Goal: Information Seeking & Learning: Learn about a topic

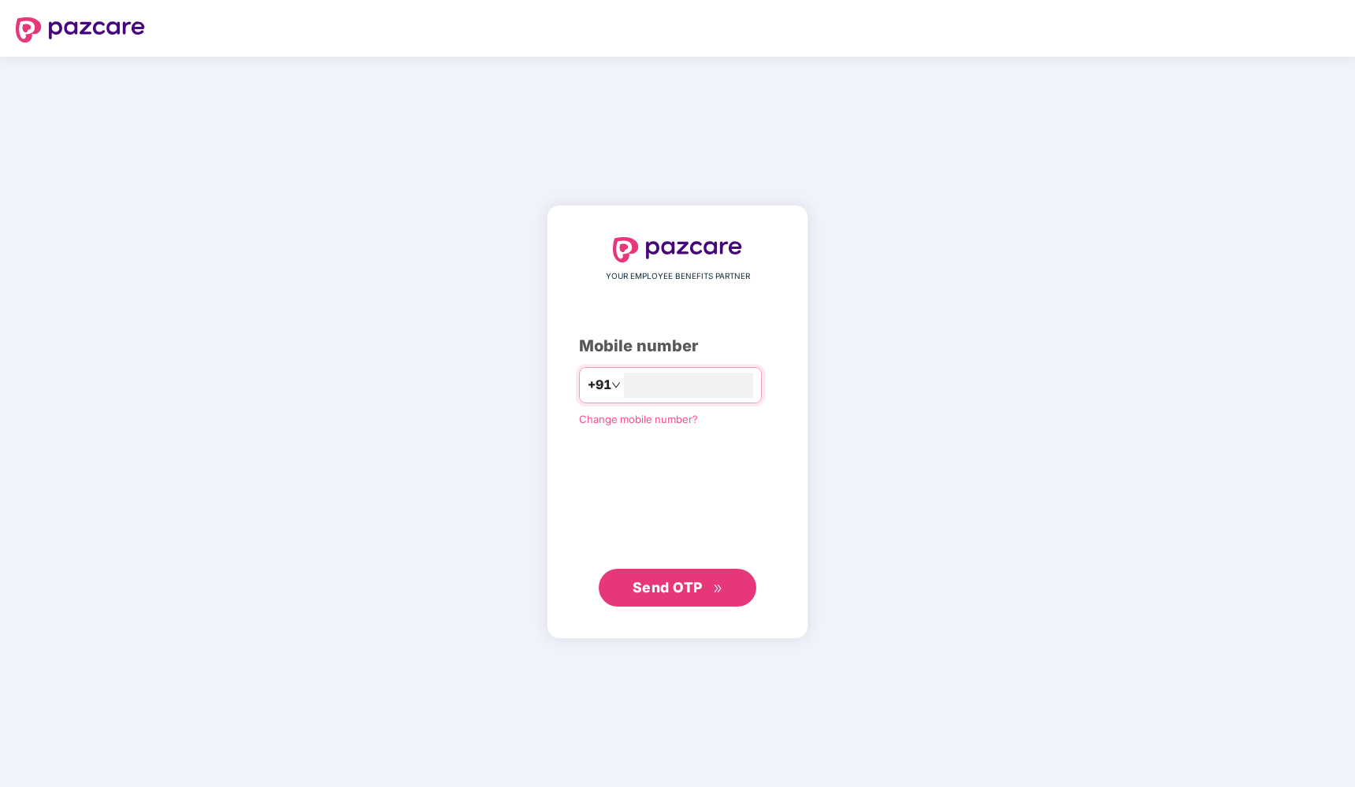
type input "**********"
click at [684, 580] on button "Send OTP" at bounding box center [678, 588] width 158 height 38
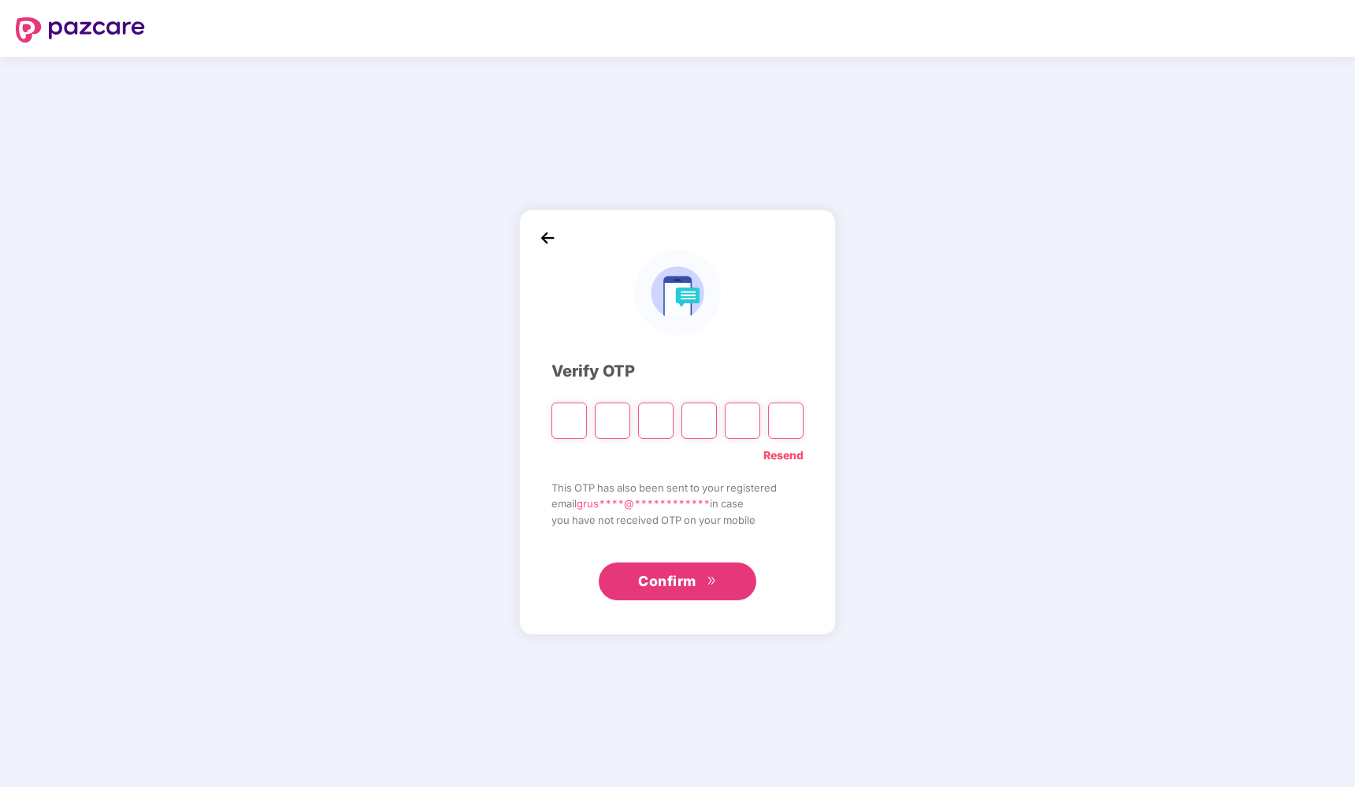
type input "*"
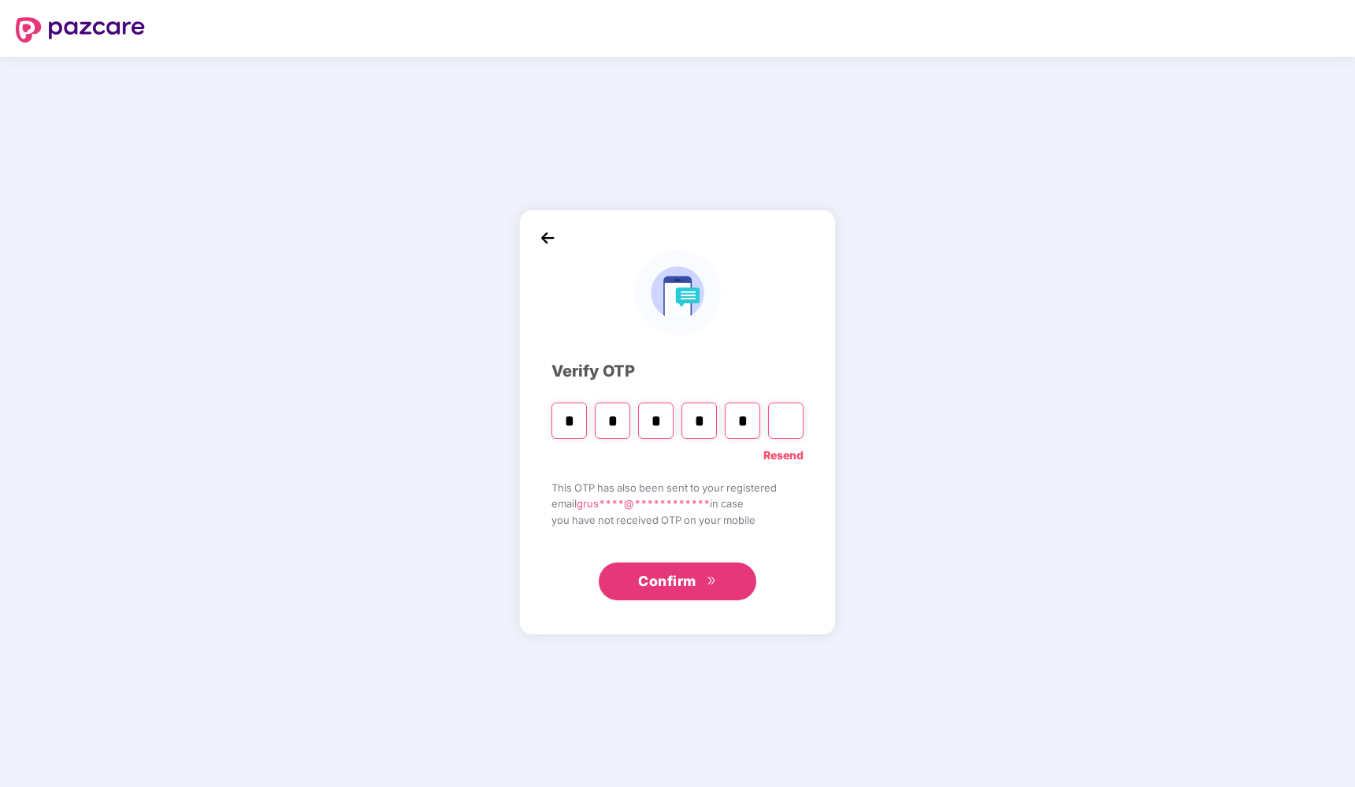
type input "*"
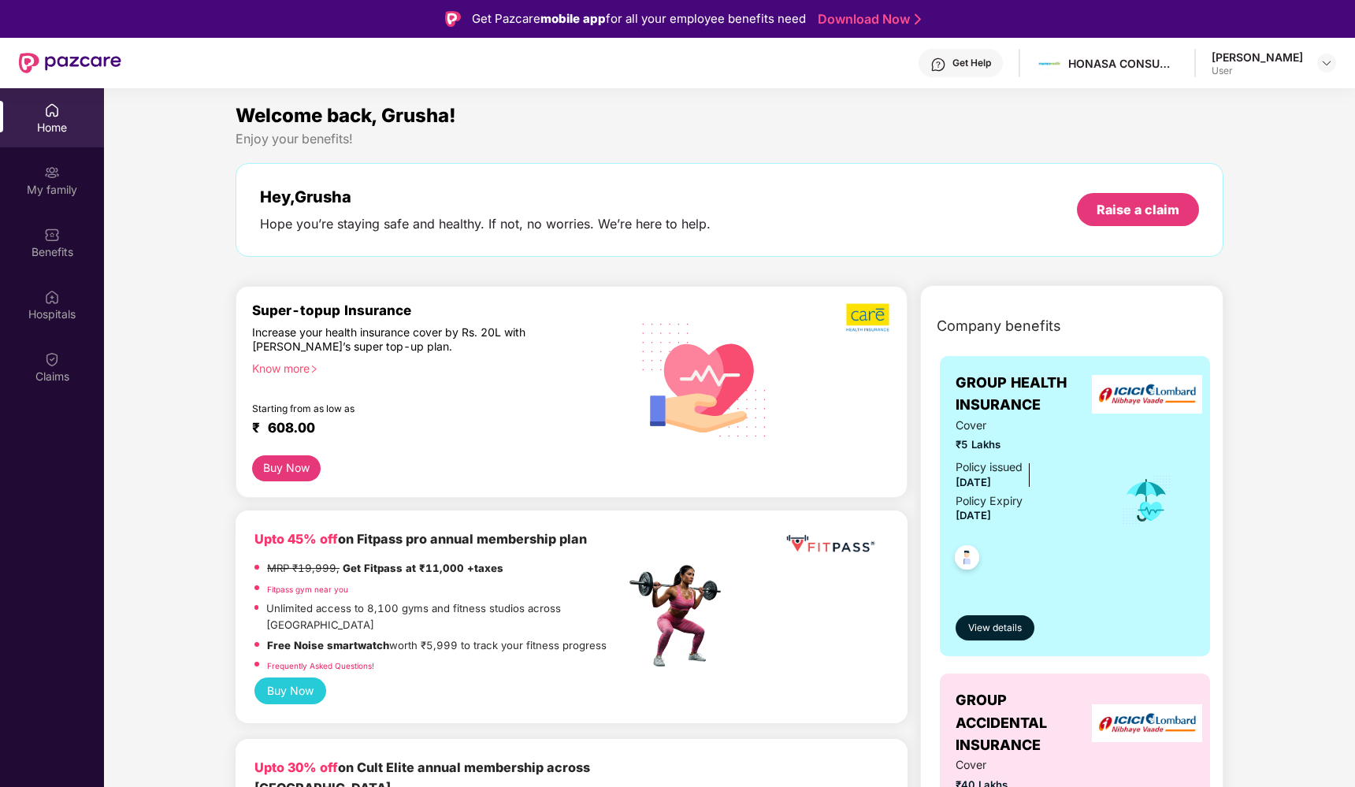
click at [1293, 61] on div "[PERSON_NAME]" at bounding box center [1256, 57] width 91 height 15
click at [1331, 57] on img at bounding box center [1326, 63] width 13 height 13
click at [1167, 143] on span "G" at bounding box center [1175, 148] width 25 height 25
click at [50, 184] on div "My family" at bounding box center [52, 190] width 104 height 16
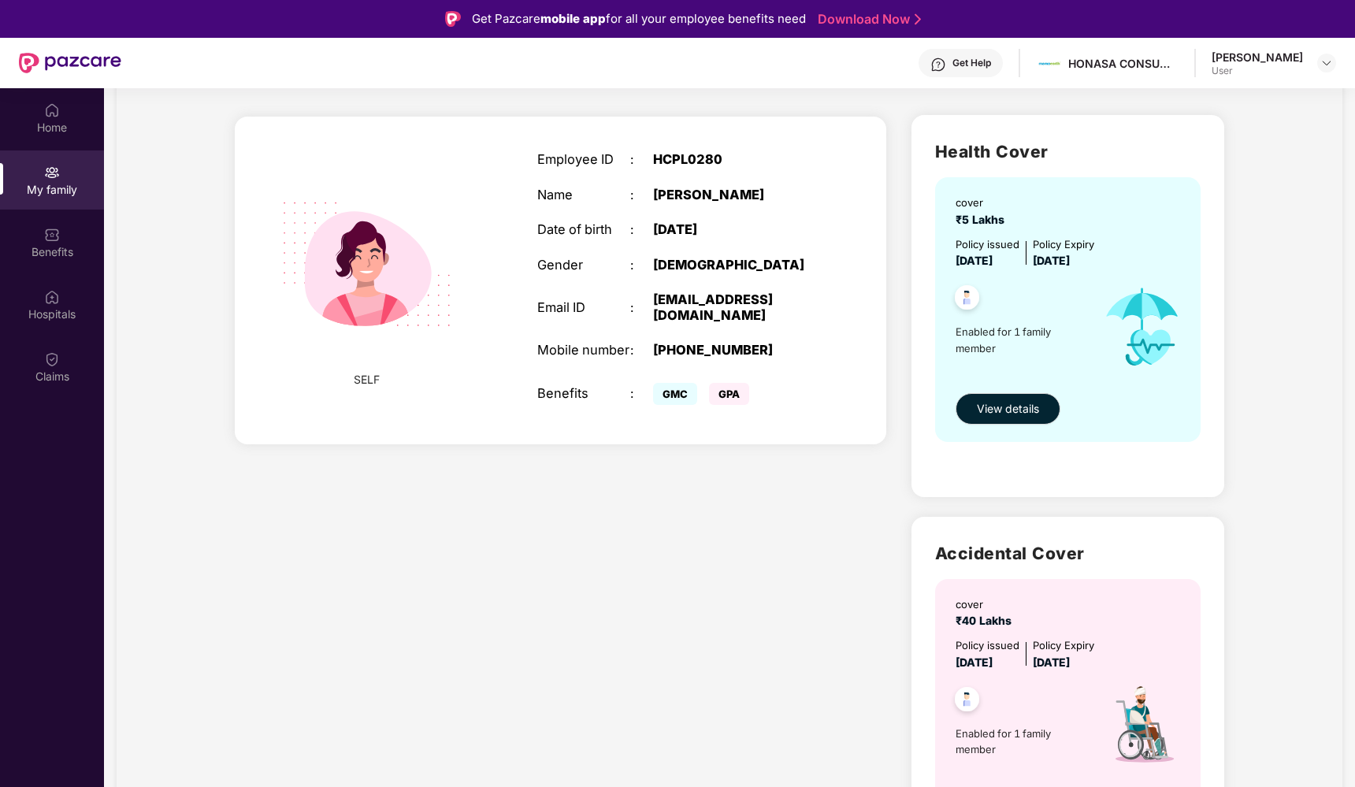
scroll to position [86, 0]
click at [680, 381] on span "GMC" at bounding box center [675, 392] width 44 height 22
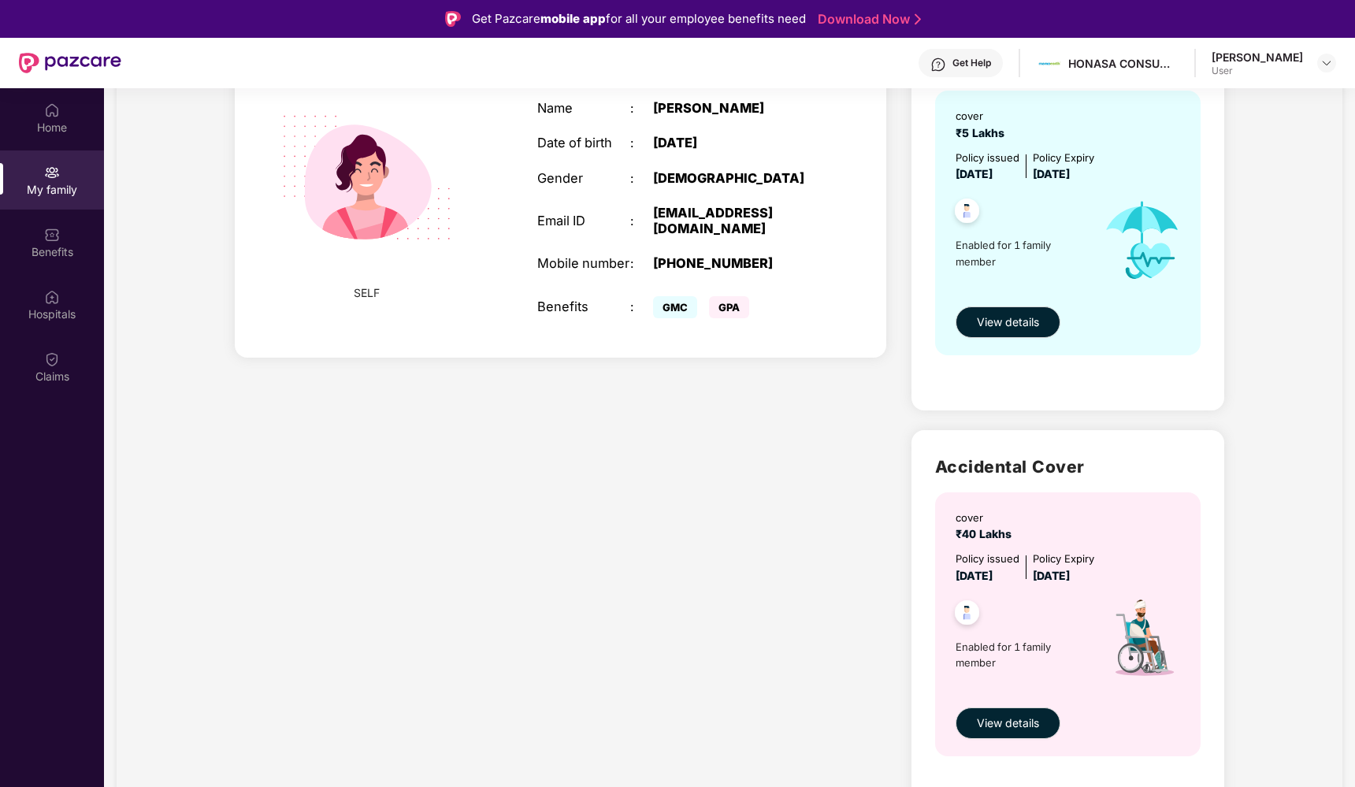
scroll to position [170, 0]
click at [1031, 313] on button "View details" at bounding box center [1007, 323] width 105 height 32
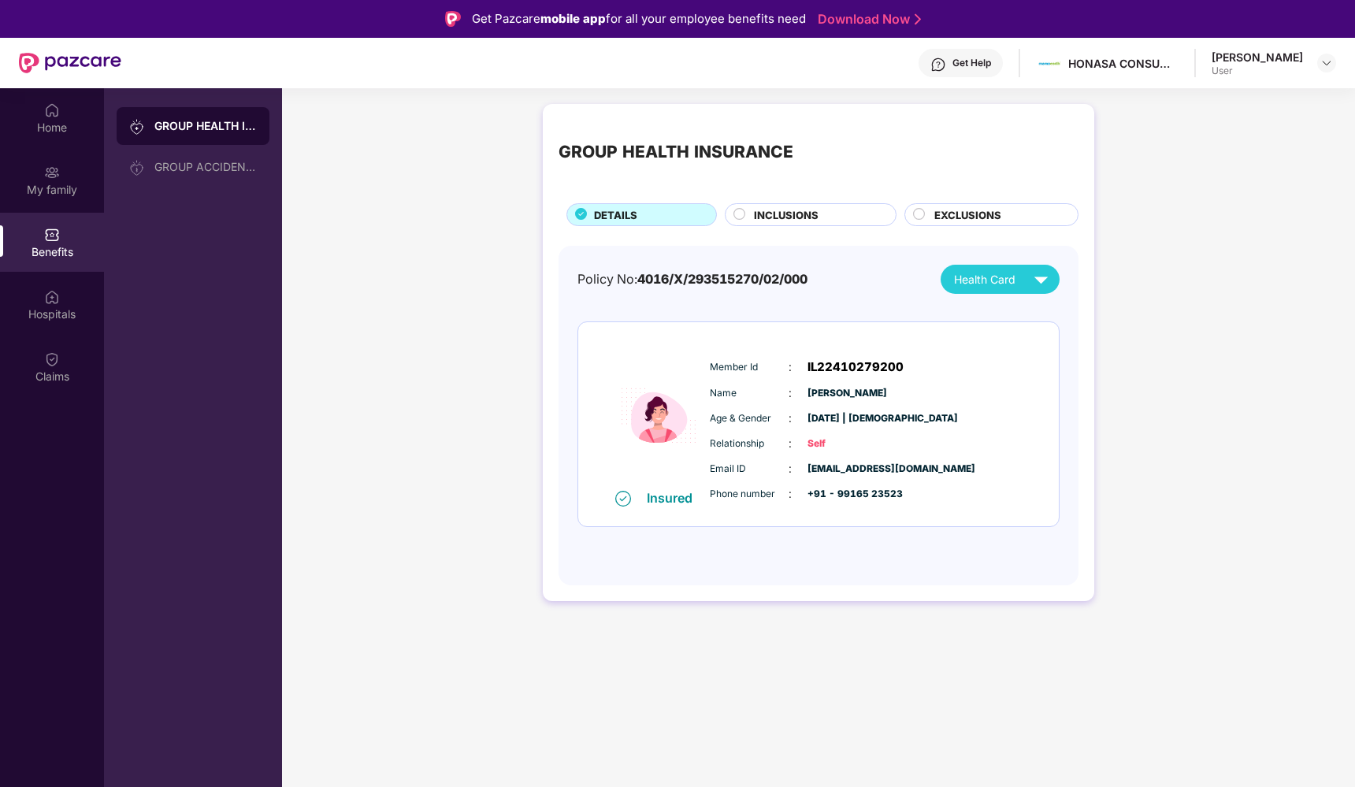
click at [793, 216] on span "INCLUSIONS" at bounding box center [786, 215] width 65 height 16
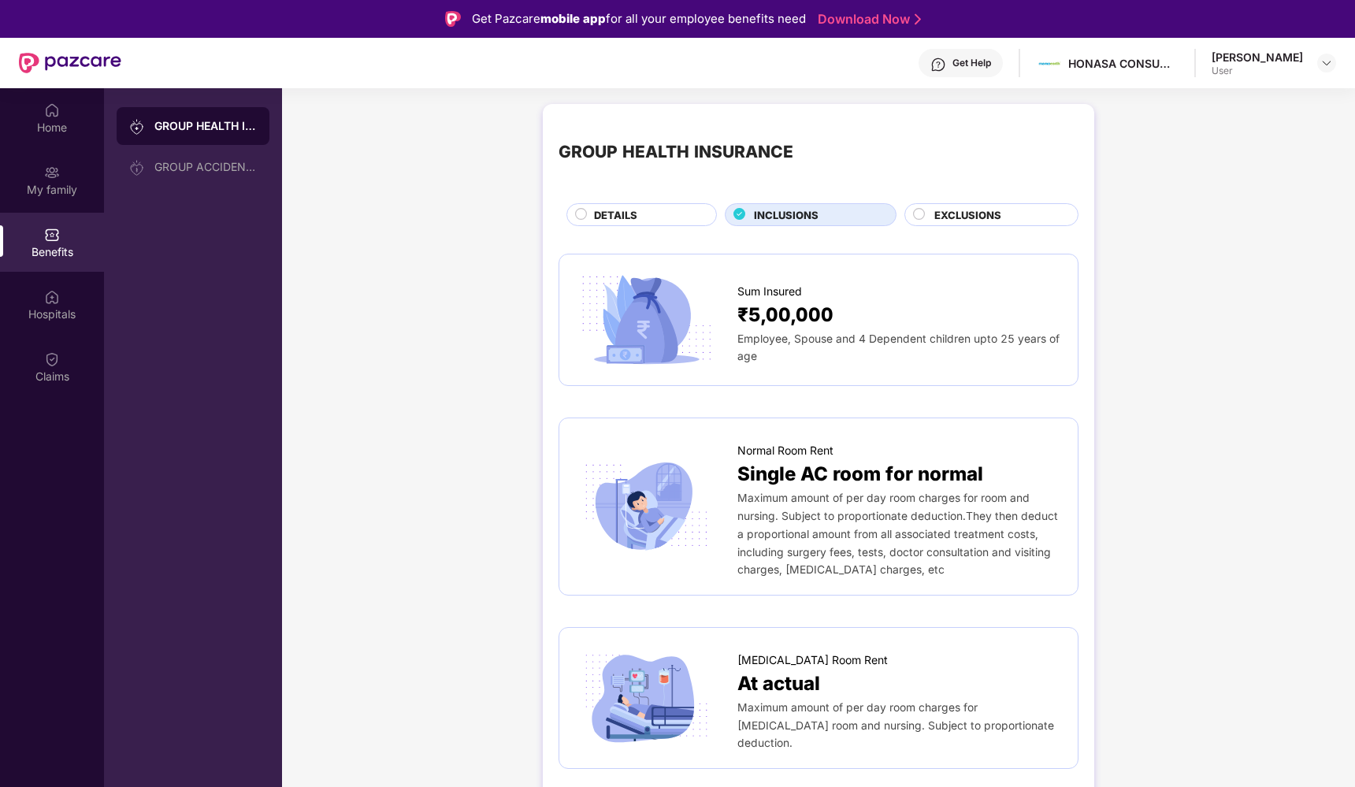
click at [966, 217] on span "EXCLUSIONS" at bounding box center [967, 215] width 67 height 16
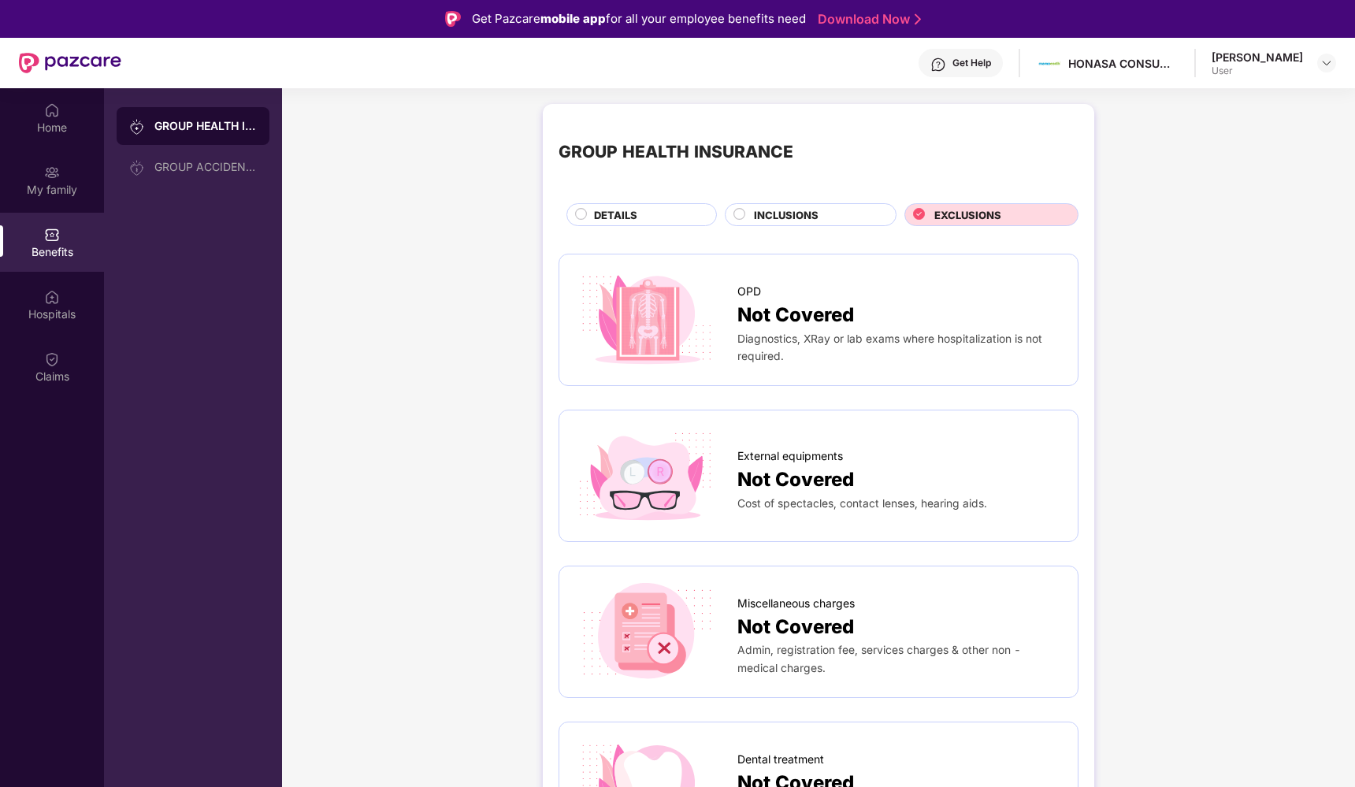
click at [631, 210] on span "DETAILS" at bounding box center [615, 215] width 43 height 16
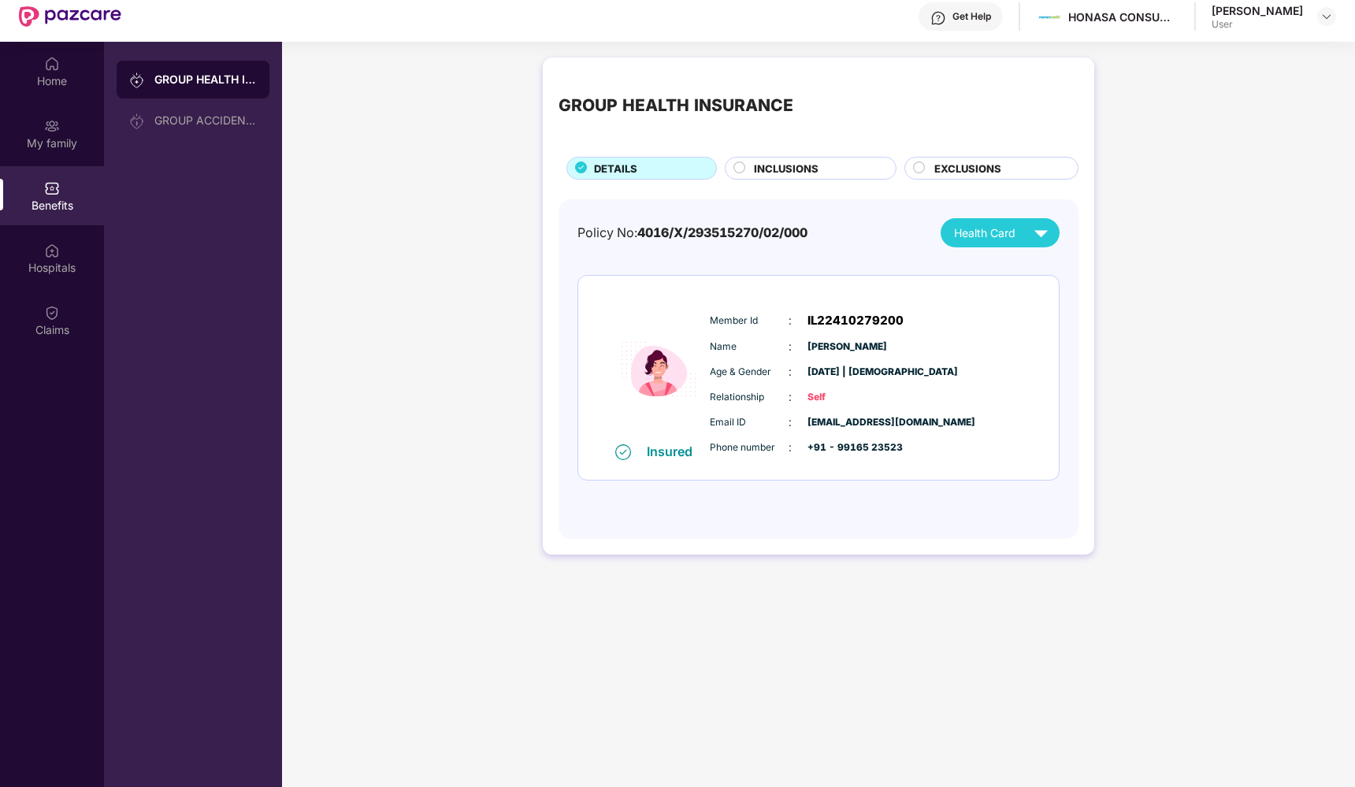
scroll to position [48, 0]
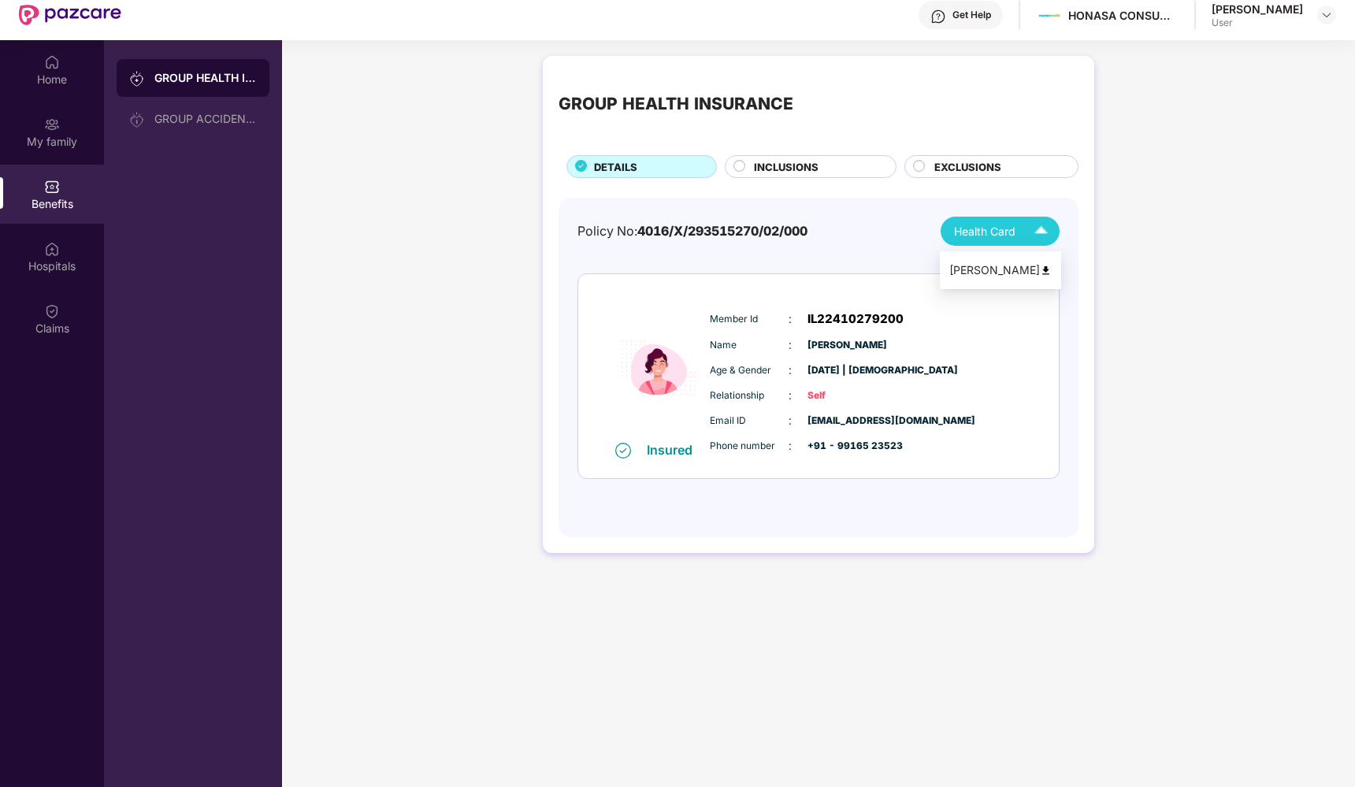
click at [1041, 228] on img at bounding box center [1041, 231] width 28 height 28
click at [1041, 236] on img at bounding box center [1041, 231] width 28 height 28
click at [1222, 452] on div "GROUP HEALTH INSURANCE DETAILS INCLUSIONS EXCLUSIONS Policy No: 4016/X/29351527…" at bounding box center [818, 312] width 1073 height 529
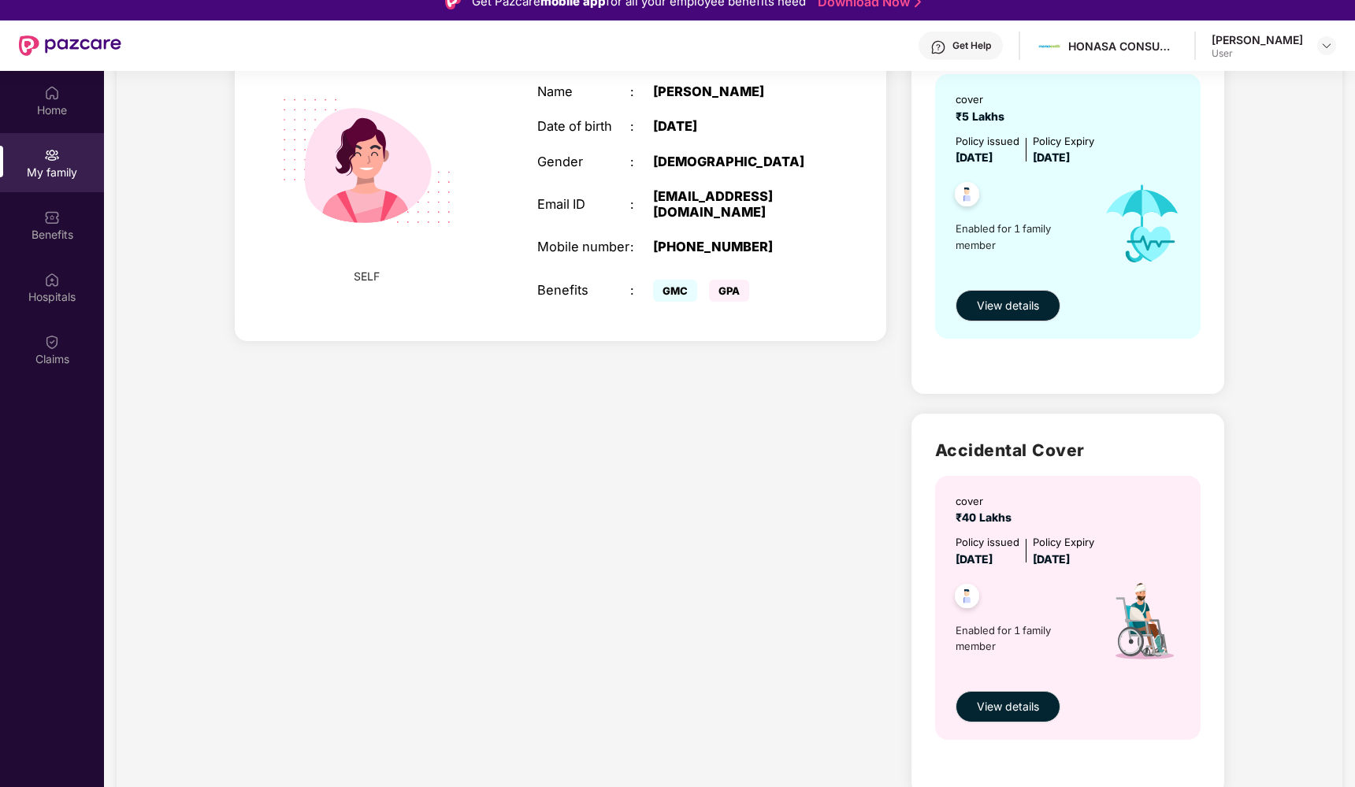
scroll to position [19, 0]
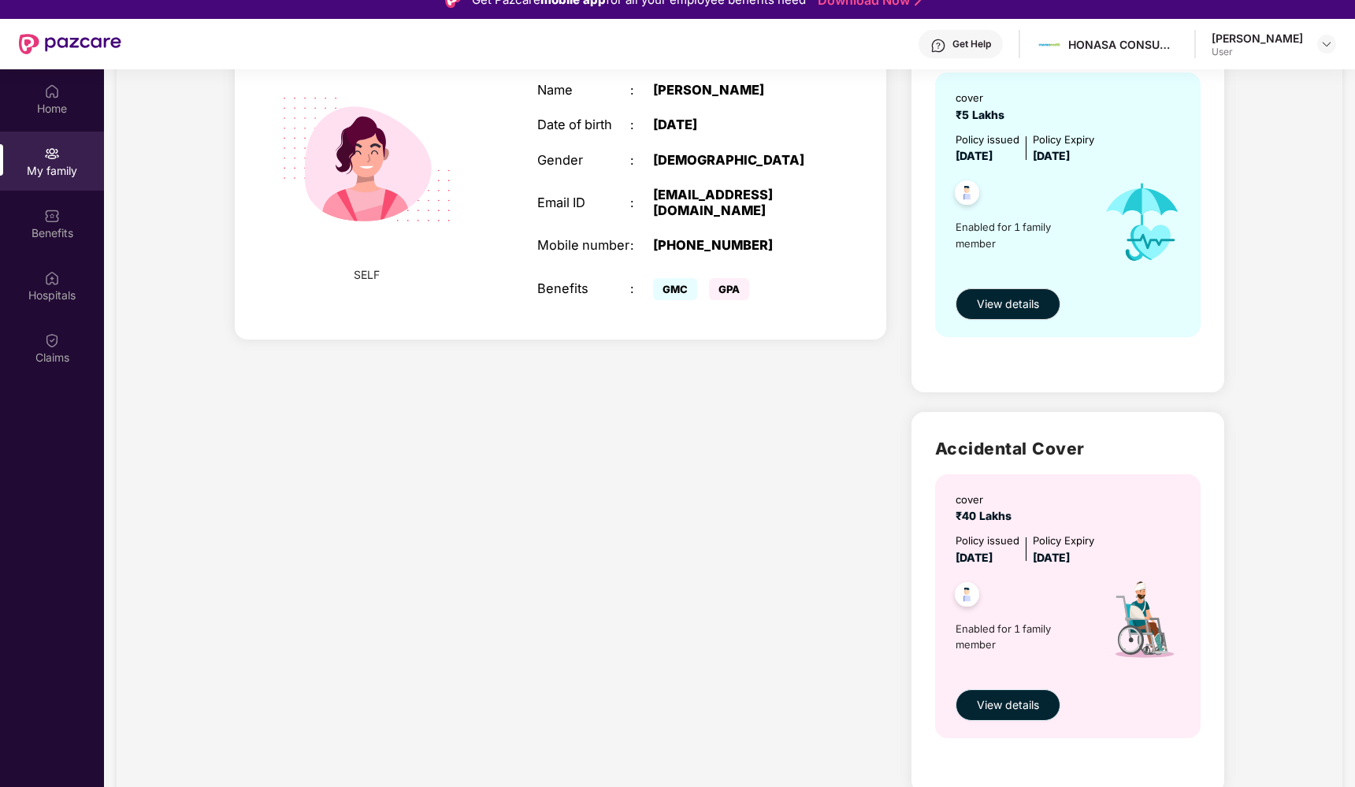
click at [1033, 715] on button "View details" at bounding box center [1007, 705] width 105 height 32
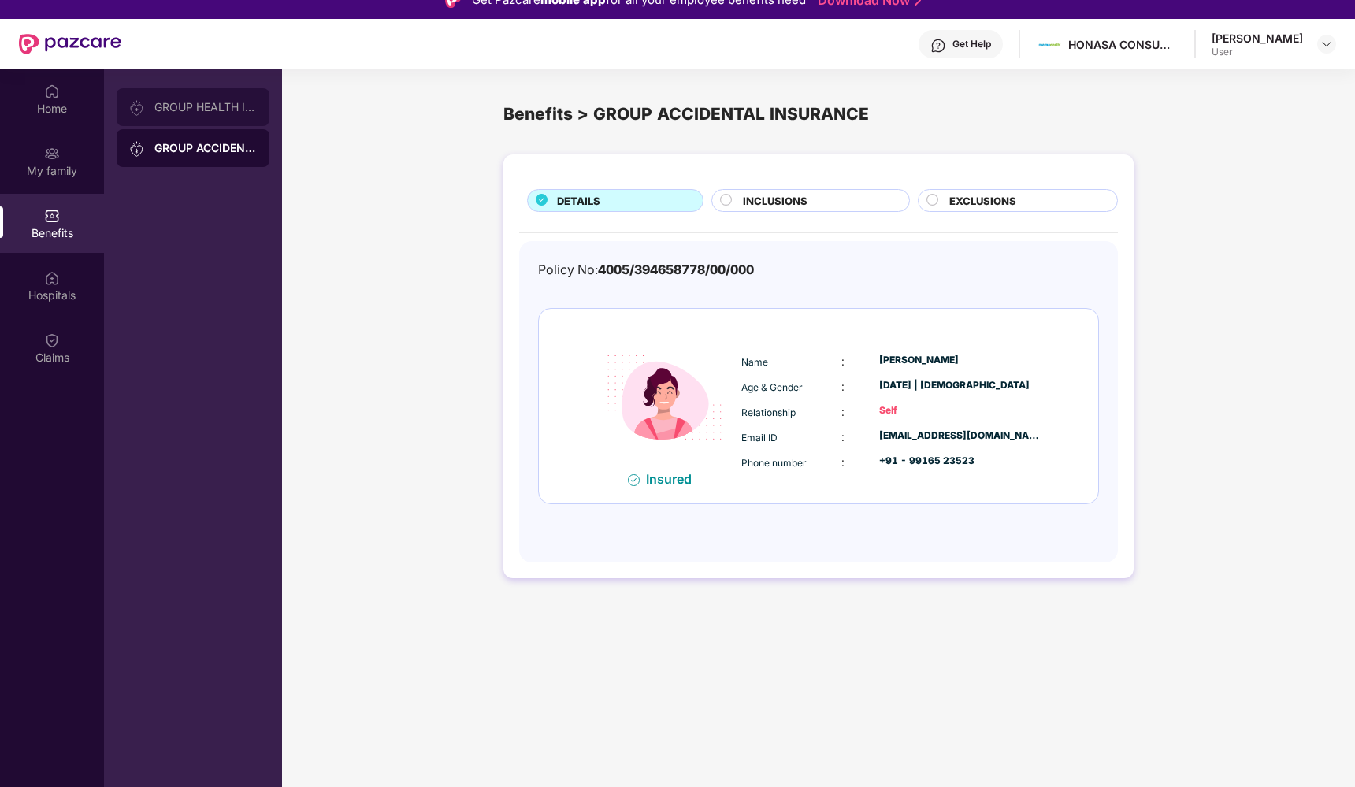
click at [185, 98] on div "GROUP HEALTH INSURANCE" at bounding box center [193, 107] width 153 height 38
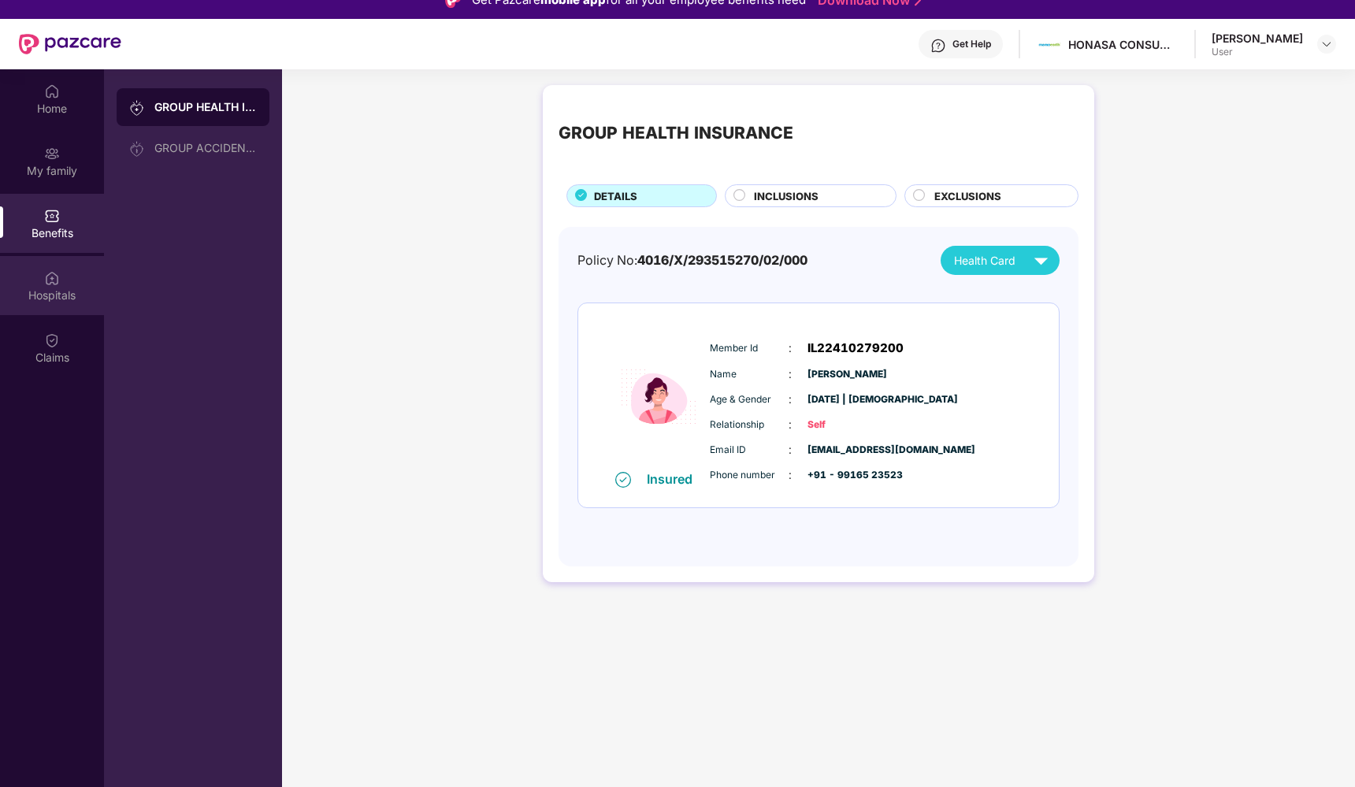
click at [49, 292] on div "Hospitals" at bounding box center [52, 295] width 104 height 16
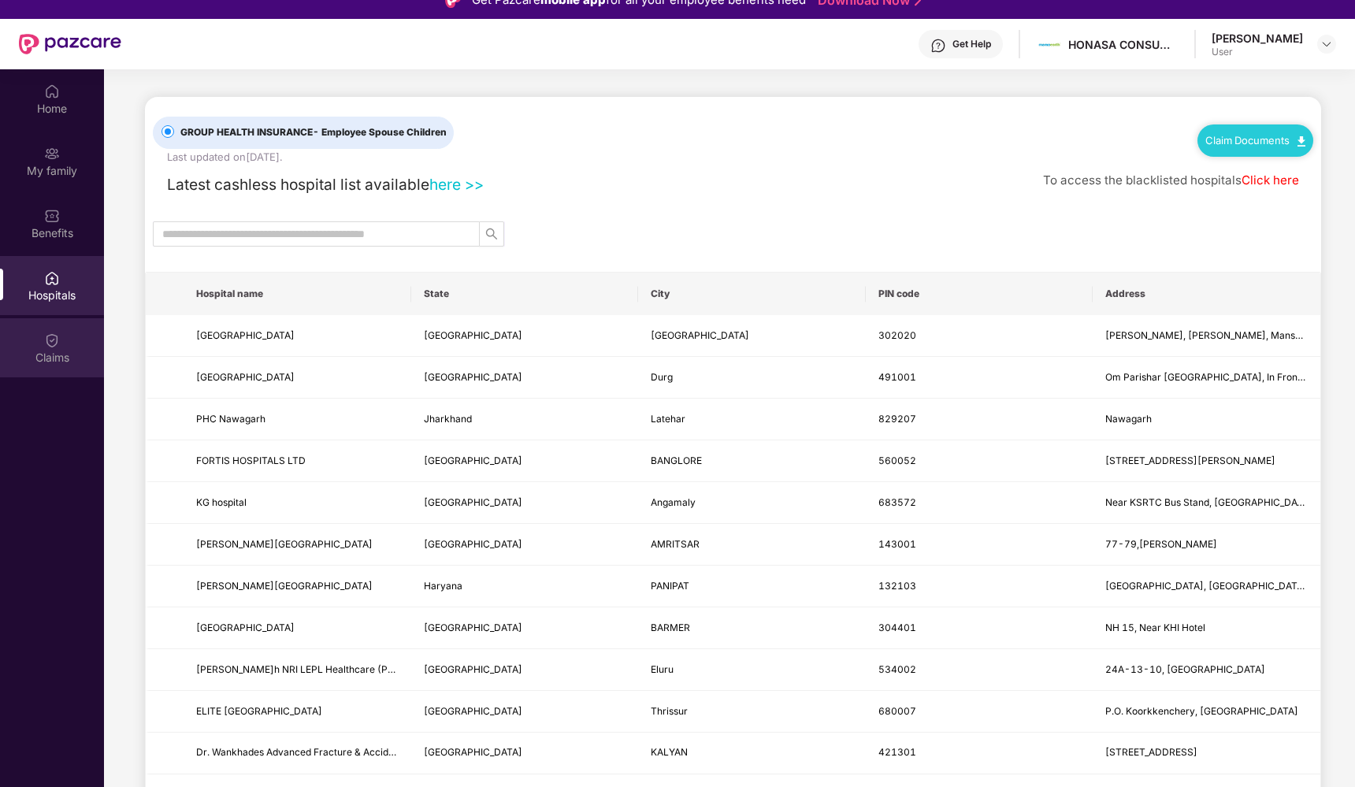
click at [55, 342] on img at bounding box center [52, 340] width 16 height 16
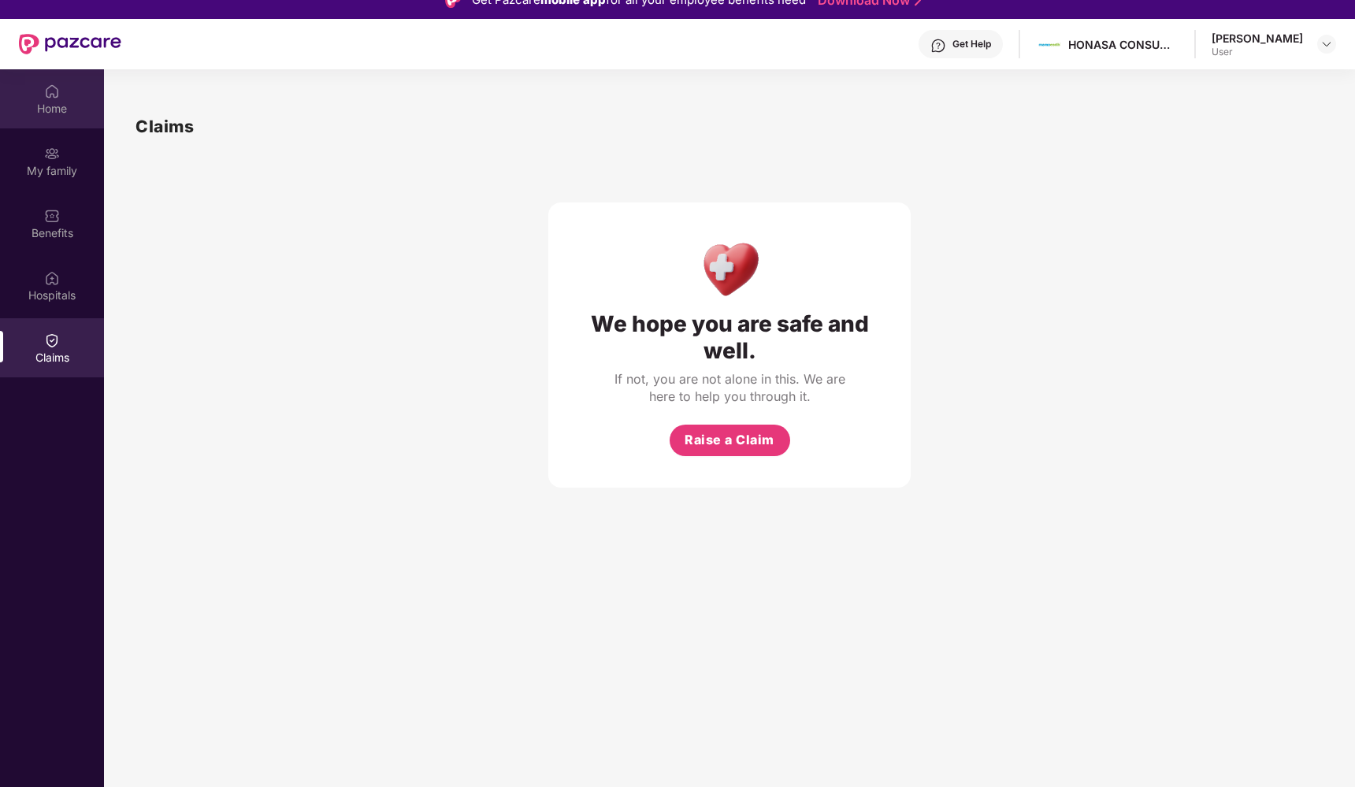
click at [43, 107] on div "Home" at bounding box center [52, 109] width 104 height 16
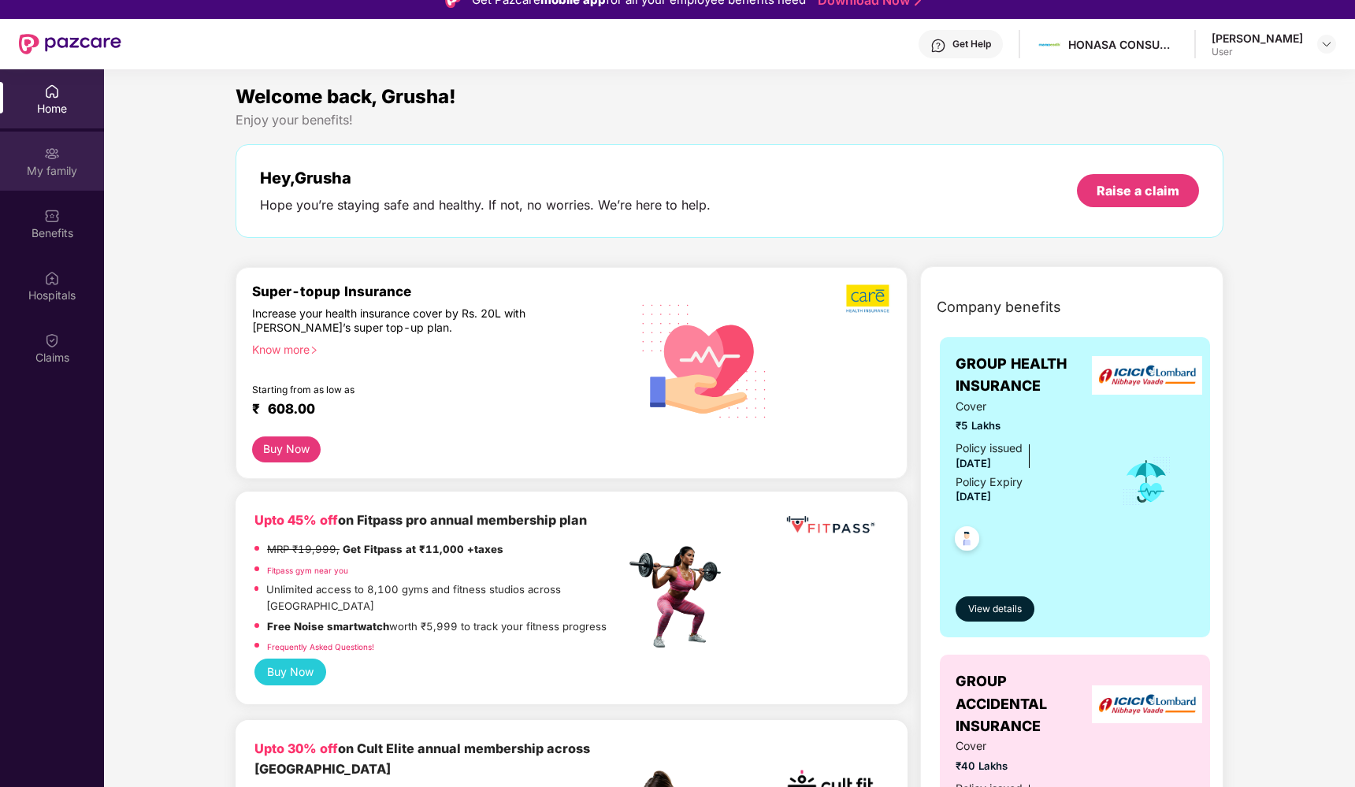
click at [68, 163] on div "My family" at bounding box center [52, 171] width 104 height 16
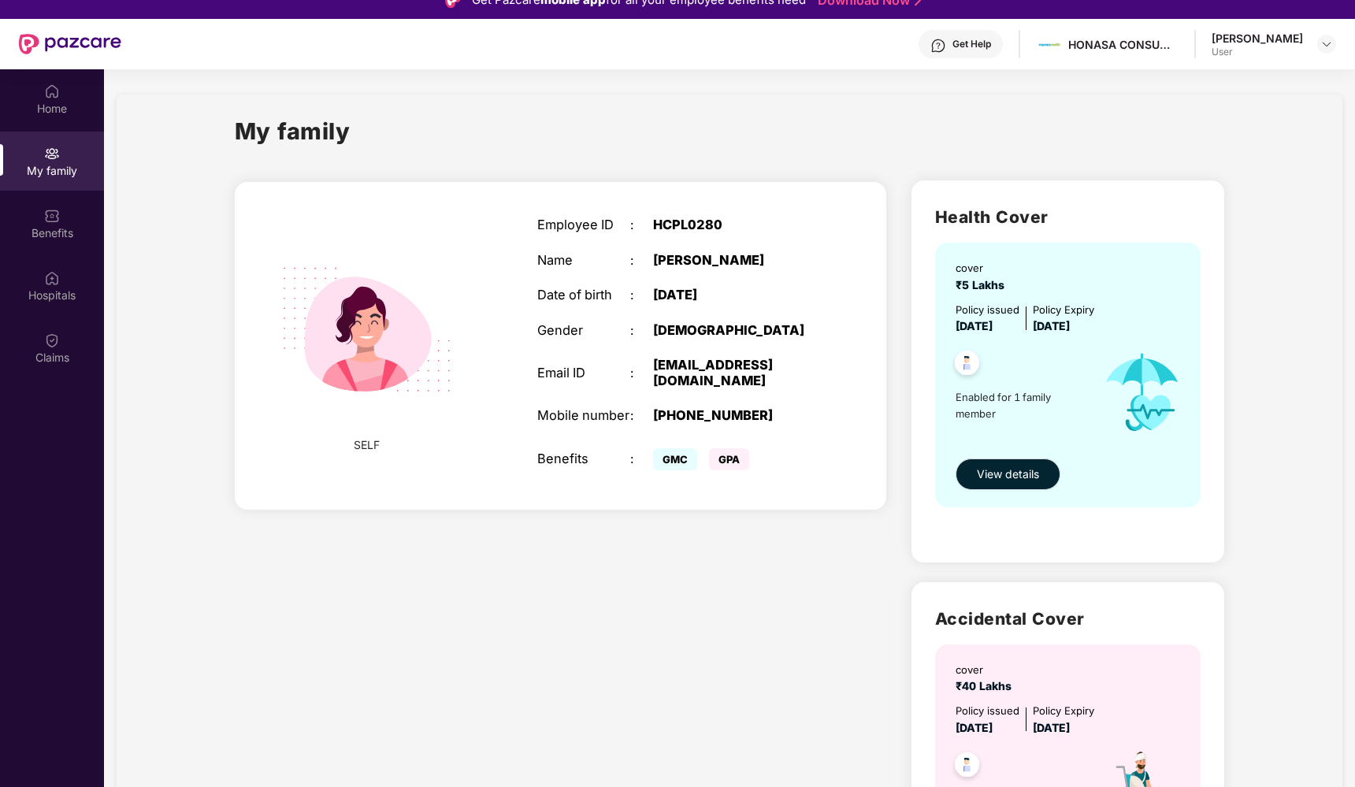
scroll to position [17, 0]
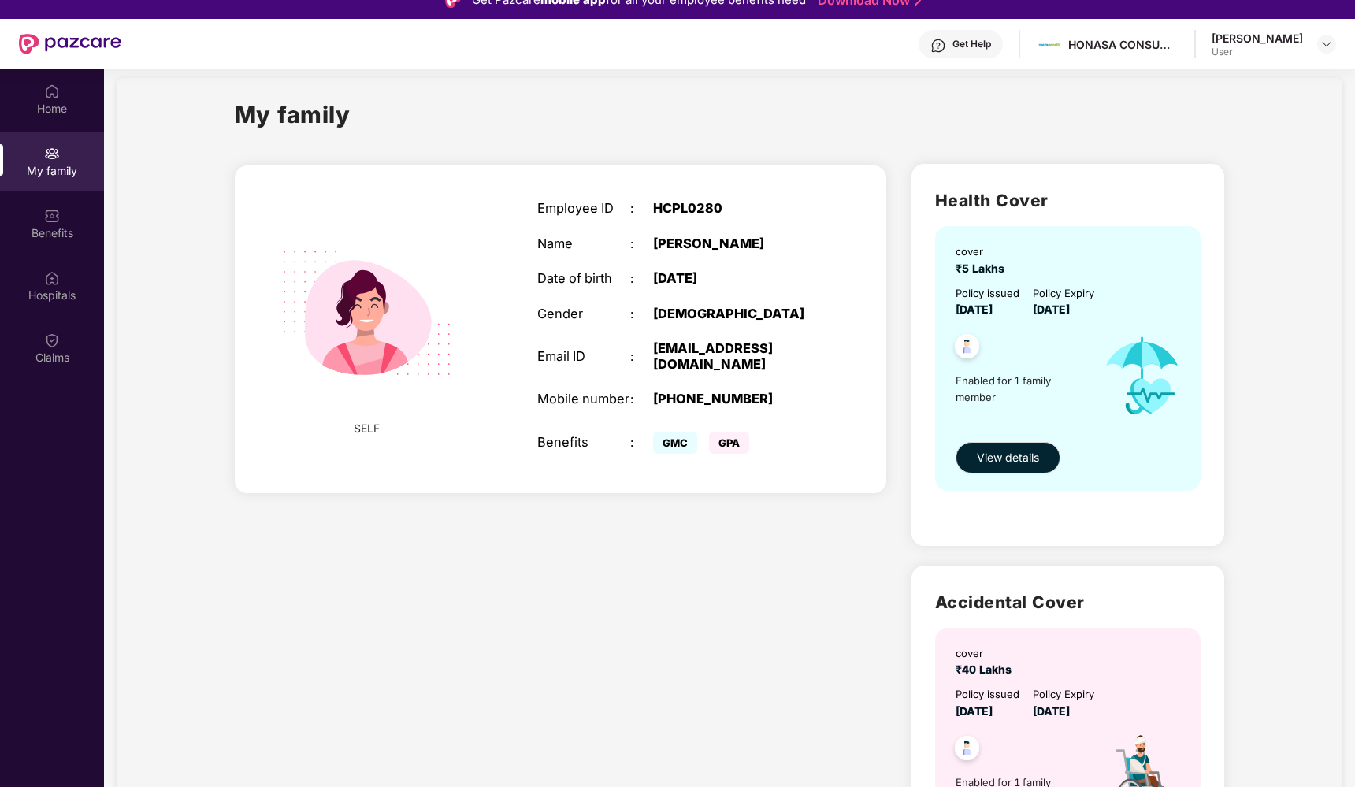
click at [966, 347] on img at bounding box center [967, 348] width 39 height 39
click at [1033, 459] on span "View details" at bounding box center [1008, 457] width 62 height 17
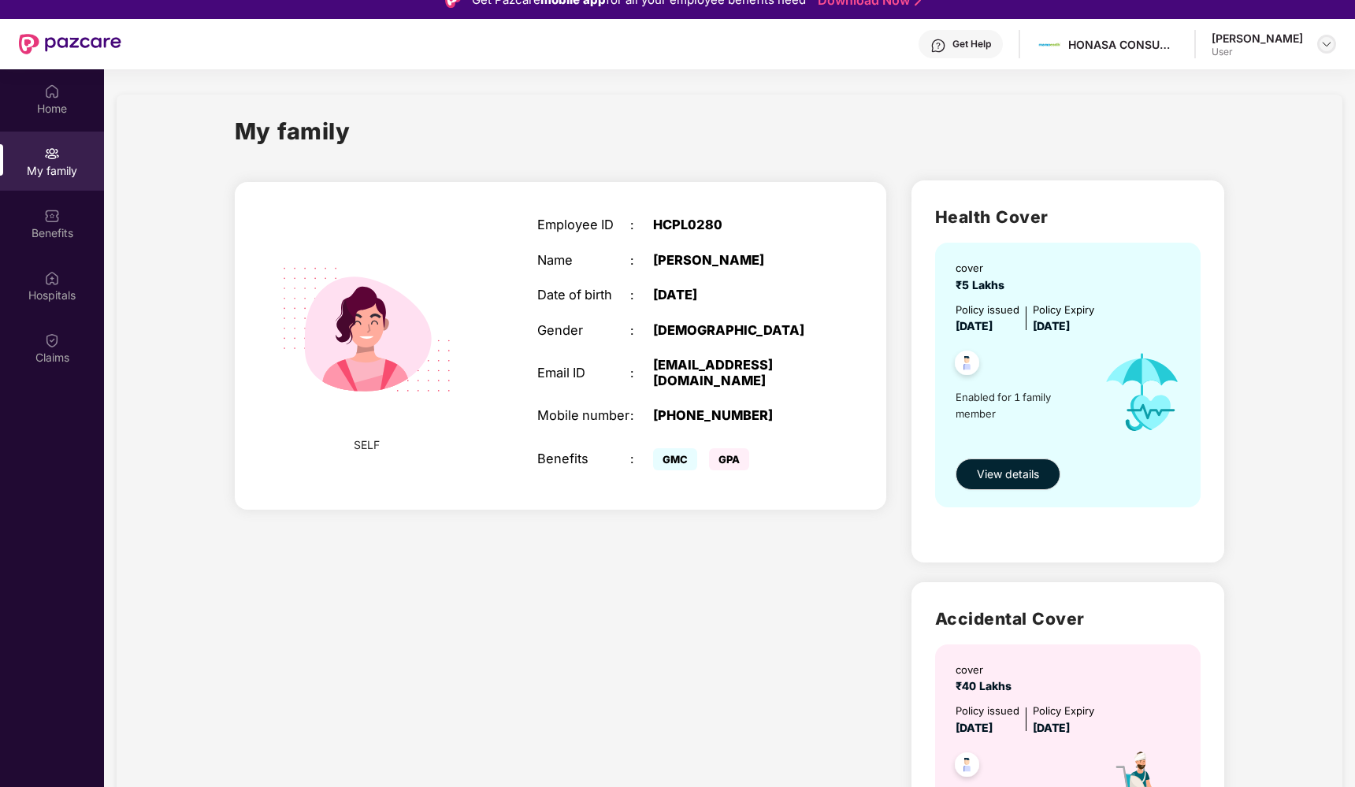
click at [1323, 47] on img at bounding box center [1326, 44] width 13 height 13
click at [1191, 122] on div "G" at bounding box center [1179, 131] width 32 height 28
click at [1272, 38] on div "[PERSON_NAME]" at bounding box center [1256, 38] width 91 height 15
click at [1336, 46] on header "Get Help HONASA CONSUMER LIMITED [PERSON_NAME] User" at bounding box center [677, 44] width 1355 height 50
click at [52, 212] on img at bounding box center [52, 216] width 16 height 16
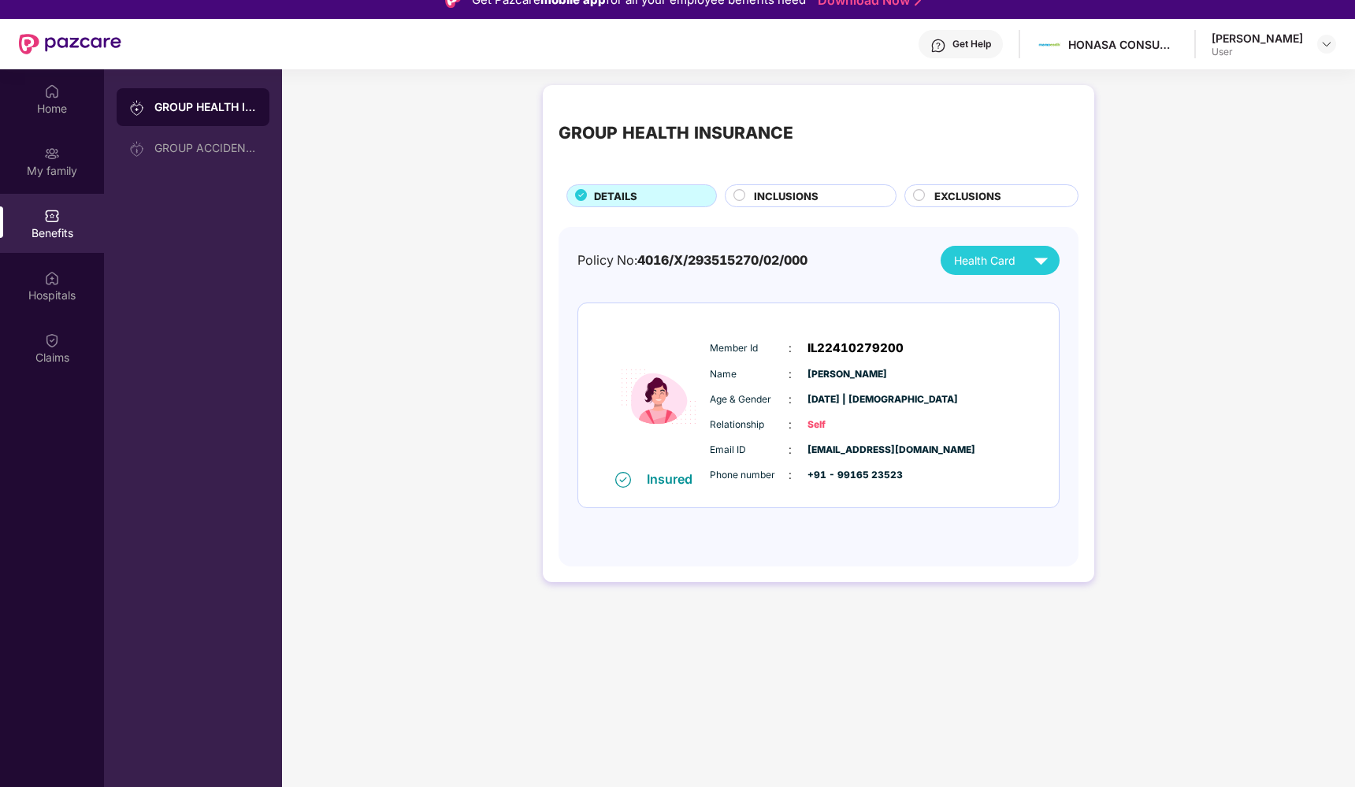
click at [950, 195] on span "EXCLUSIONS" at bounding box center [967, 196] width 67 height 16
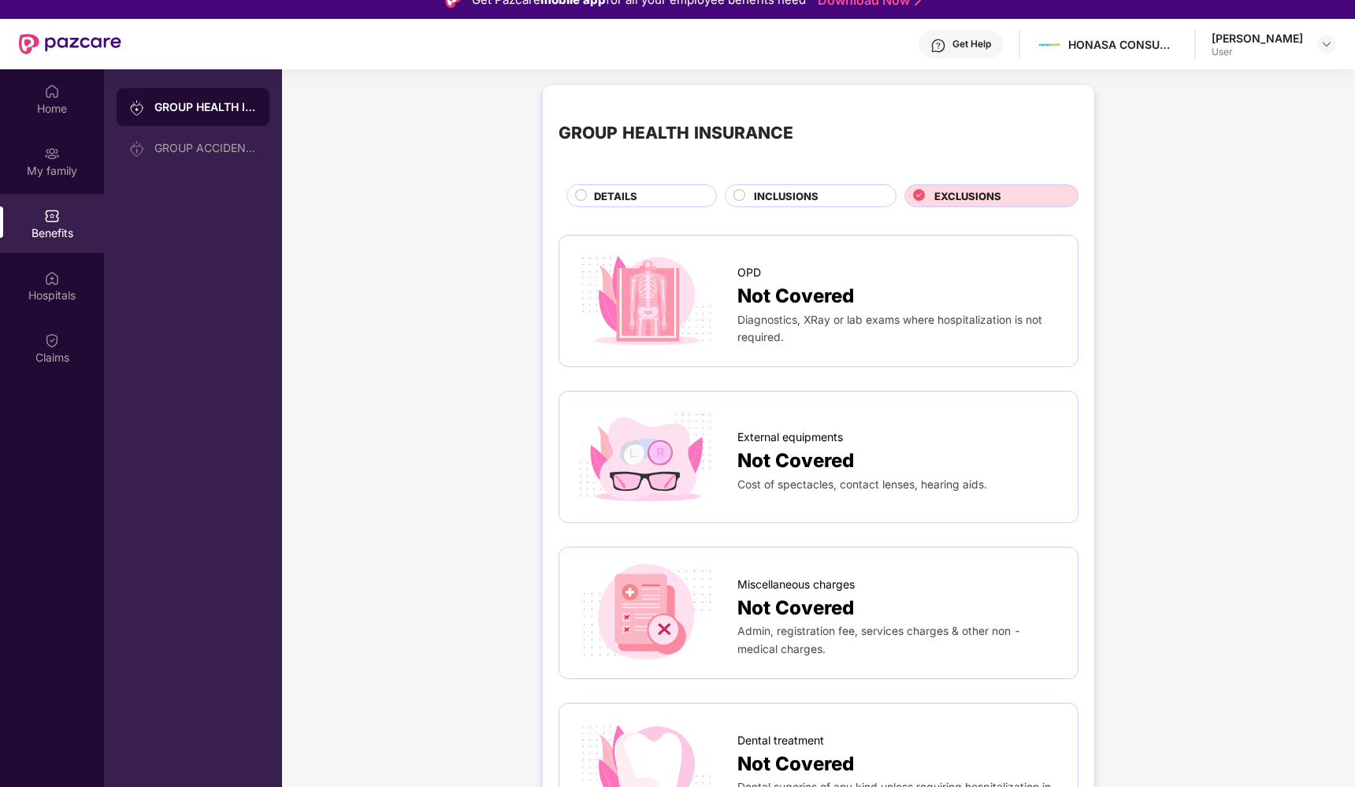
click at [768, 192] on span "INCLUSIONS" at bounding box center [786, 196] width 65 height 16
